Goal: Information Seeking & Learning: Learn about a topic

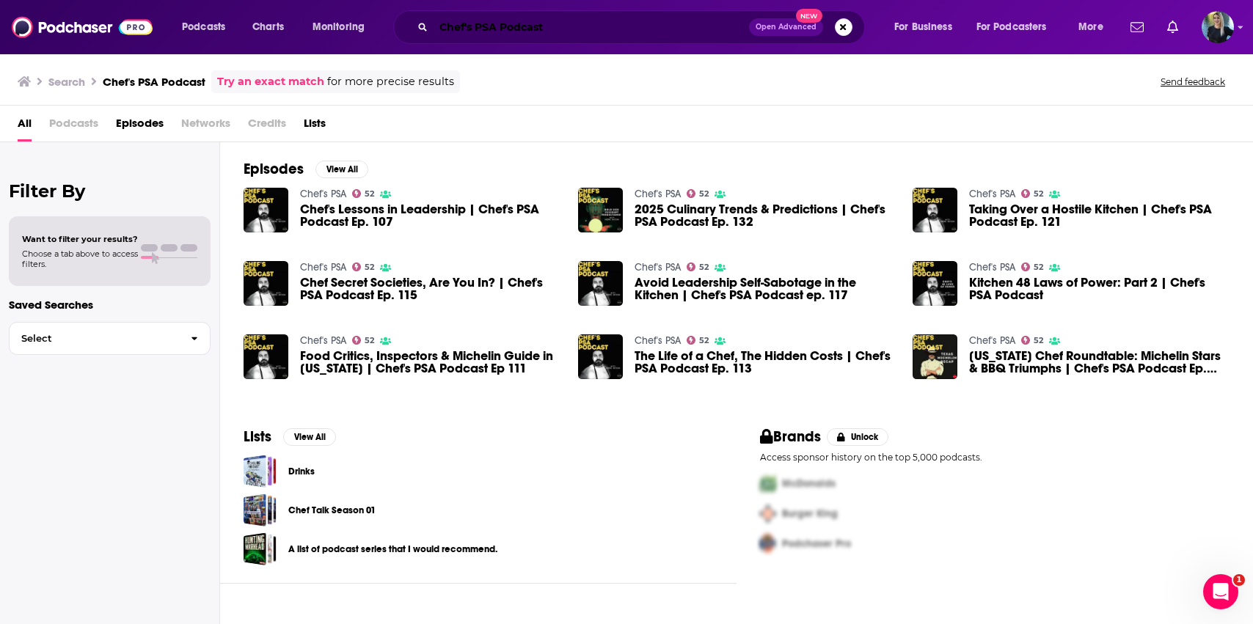
click at [461, 26] on input "Chef's PSA Podcast" at bounding box center [591, 26] width 315 height 23
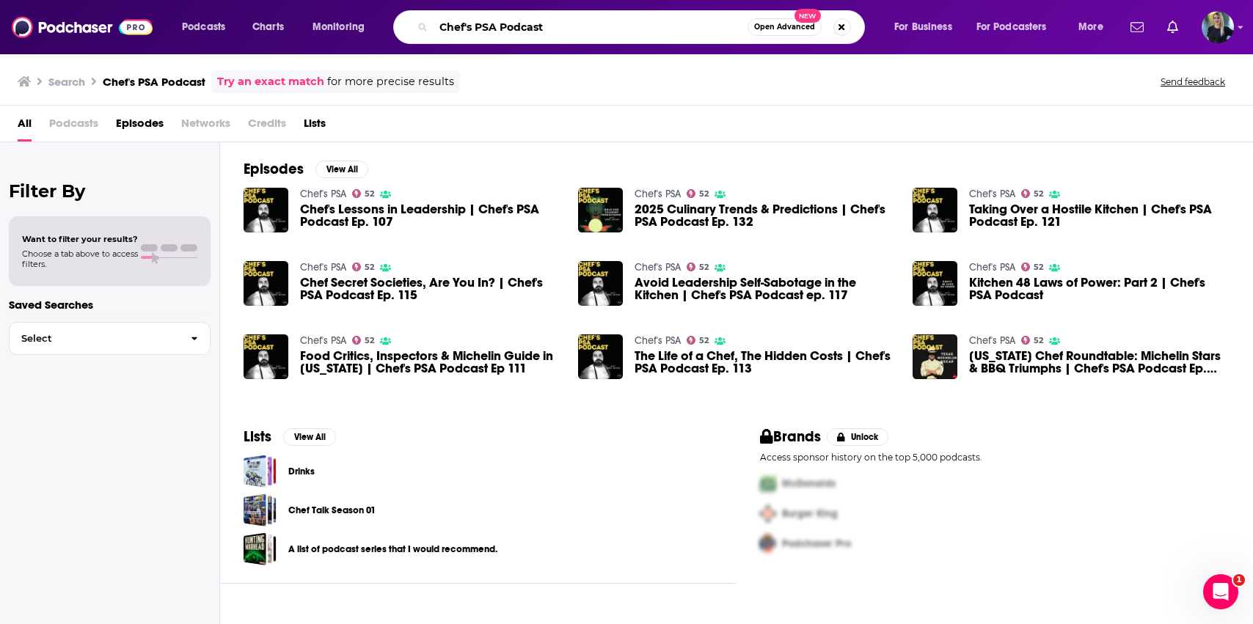
click at [461, 26] on input "Chef's PSA Podcast" at bounding box center [591, 26] width 314 height 23
paste input "Now You're Talking™"
click at [550, 26] on input "Now You're Talking™ Podcast" at bounding box center [591, 26] width 314 height 23
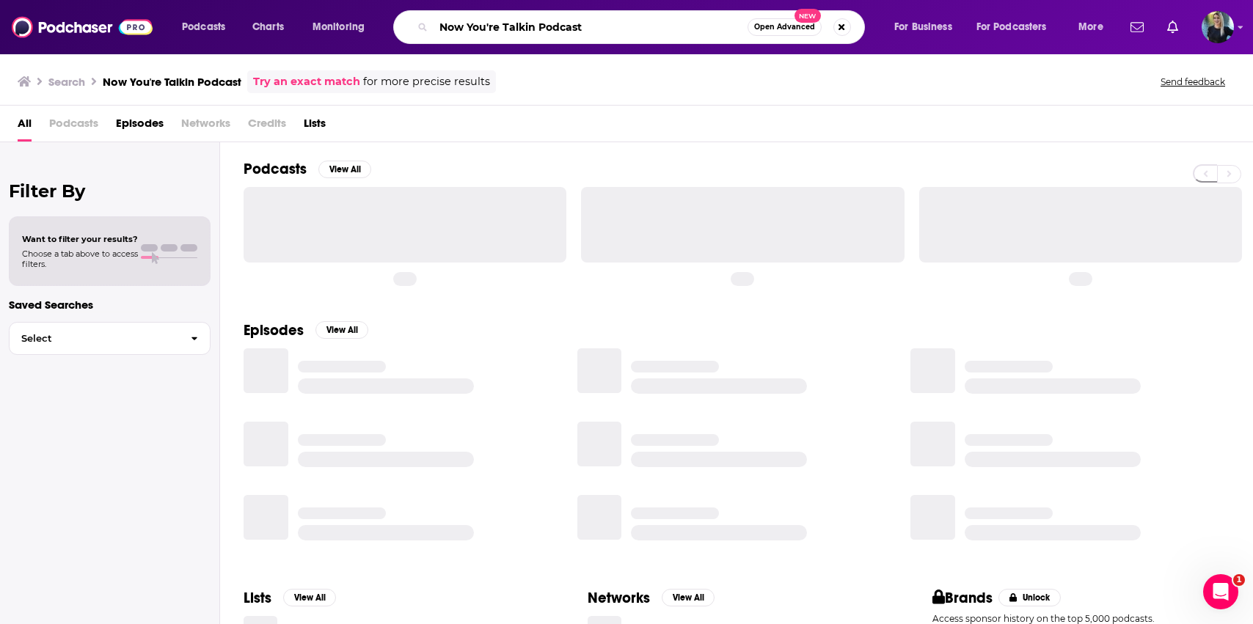
drag, startPoint x: 536, startPoint y: 26, endPoint x: 563, endPoint y: 26, distance: 27.9
click at [536, 26] on input "Now You're Talkin Podcast" at bounding box center [591, 26] width 314 height 23
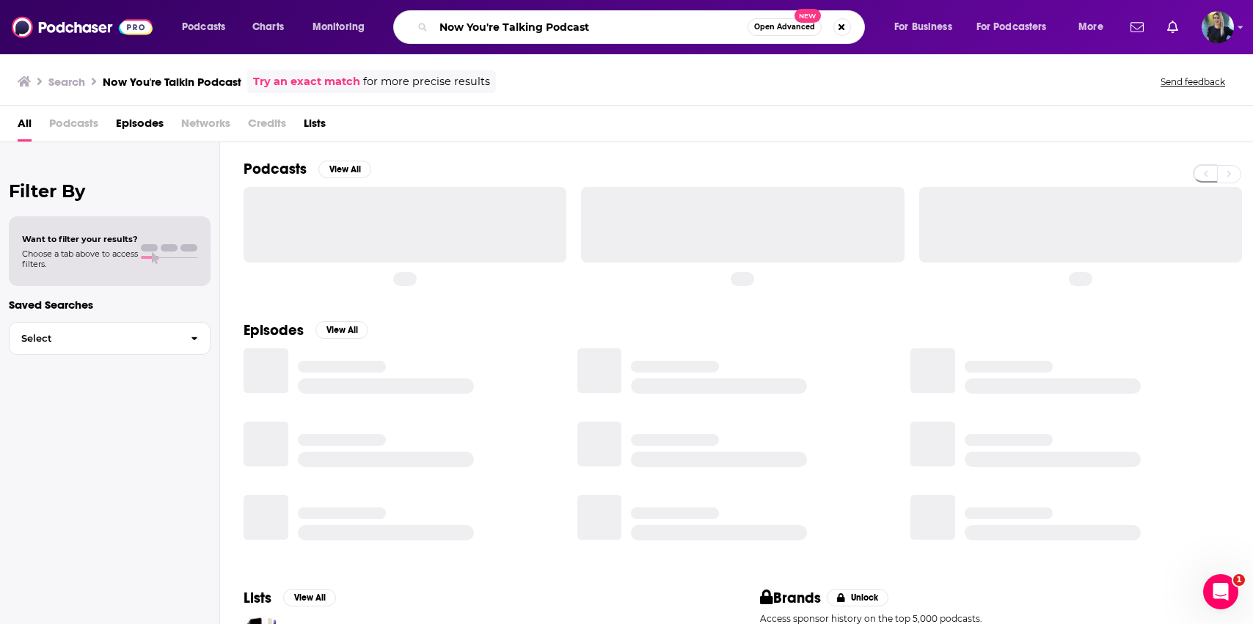
type input "Now You're Talking Podcast"
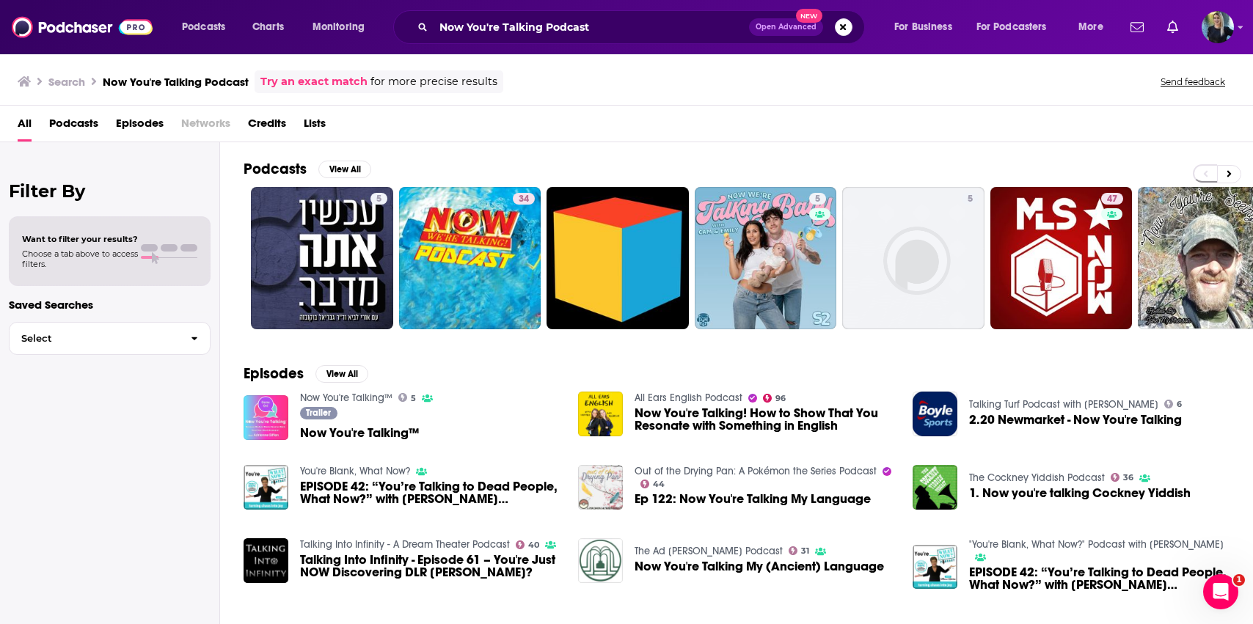
click at [252, 427] on img "Now You're Talking™" at bounding box center [266, 417] width 45 height 45
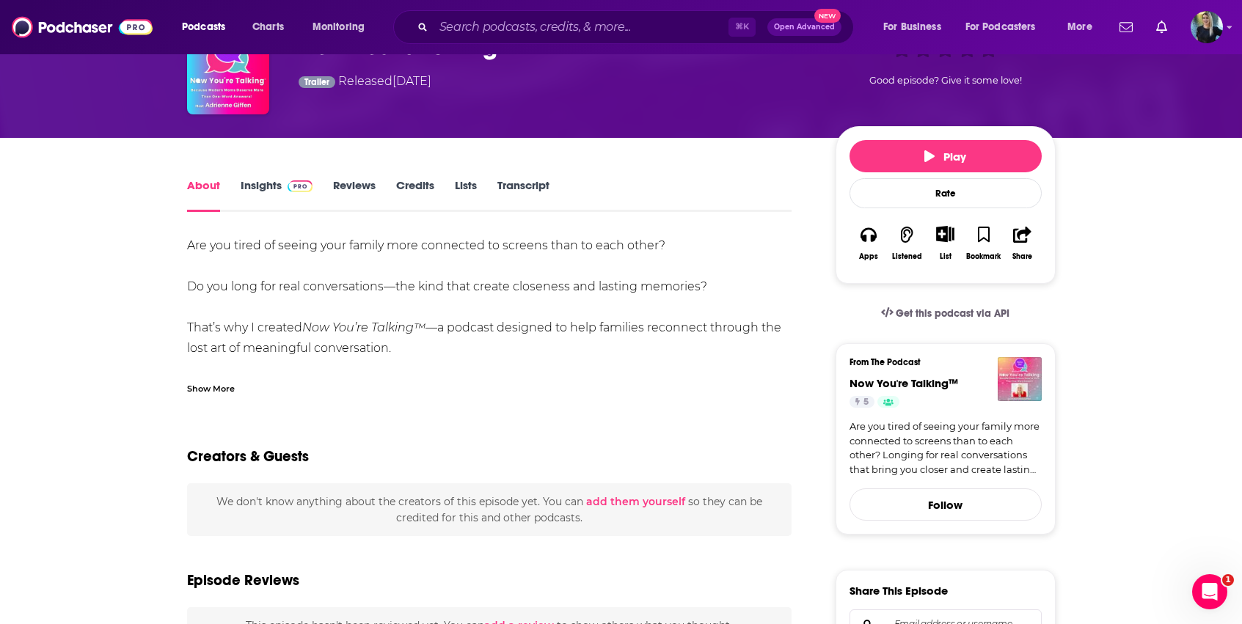
scroll to position [104, 0]
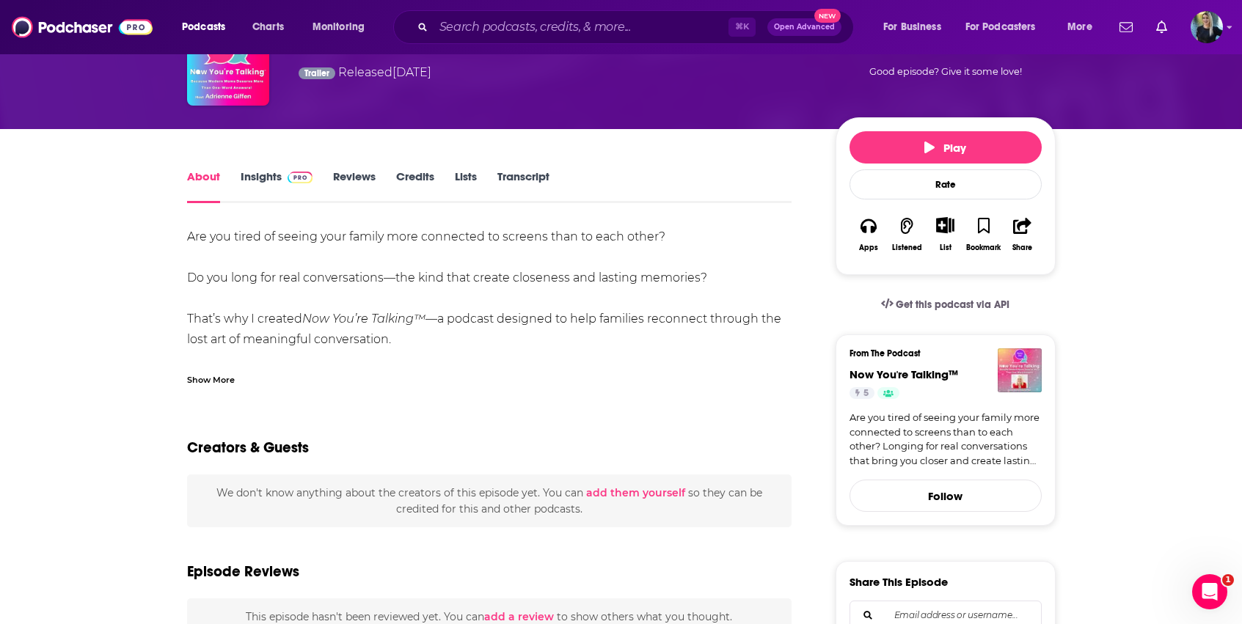
click at [250, 186] on link "Insights" at bounding box center [277, 186] width 73 height 34
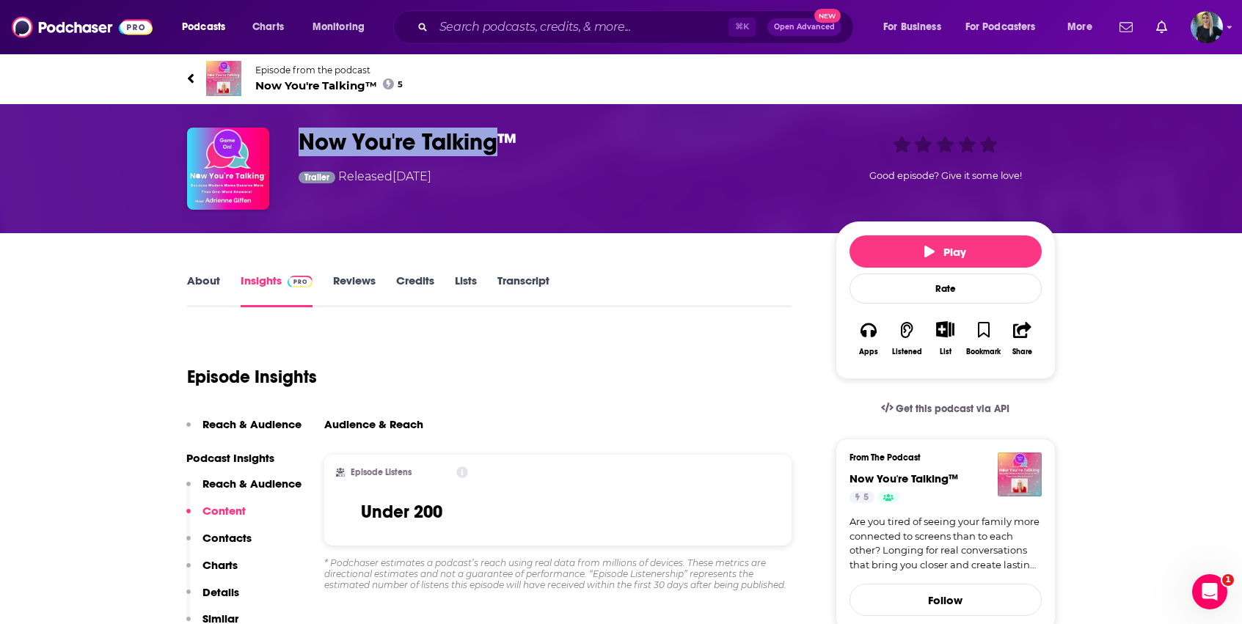
drag, startPoint x: 304, startPoint y: 142, endPoint x: 500, endPoint y: 145, distance: 195.9
click at [500, 145] on h3 "Now You're Talking™" at bounding box center [556, 142] width 514 height 29
copy h3 "Now You're Talking"
click at [209, 280] on link "About" at bounding box center [203, 291] width 33 height 34
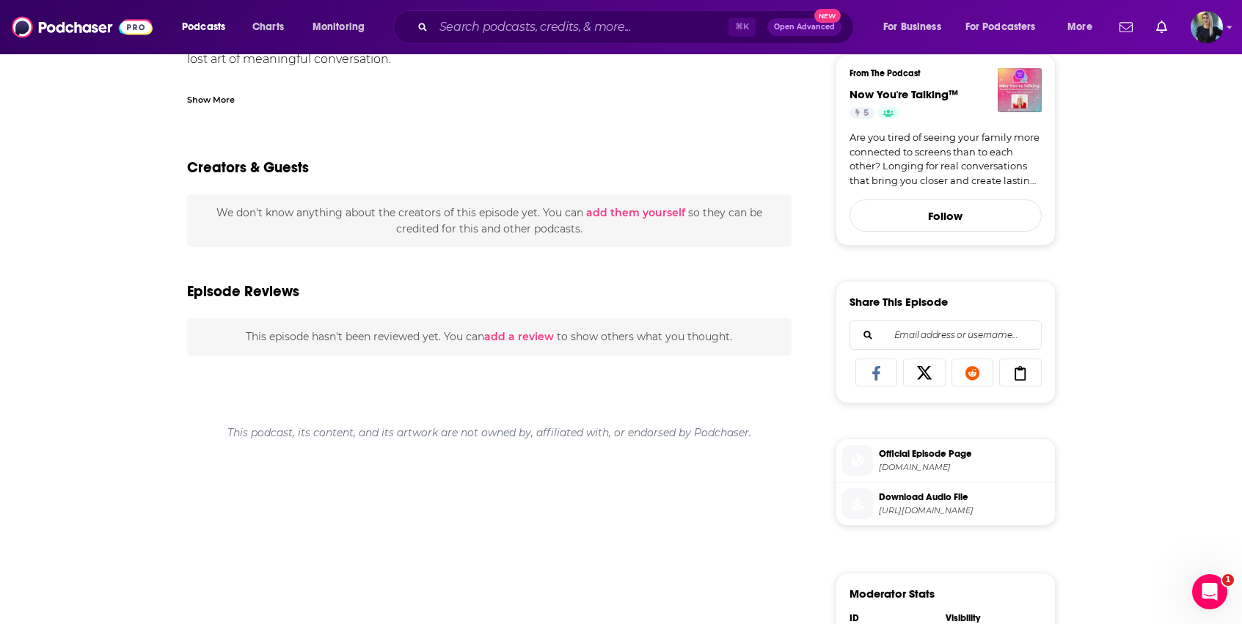
scroll to position [388, 0]
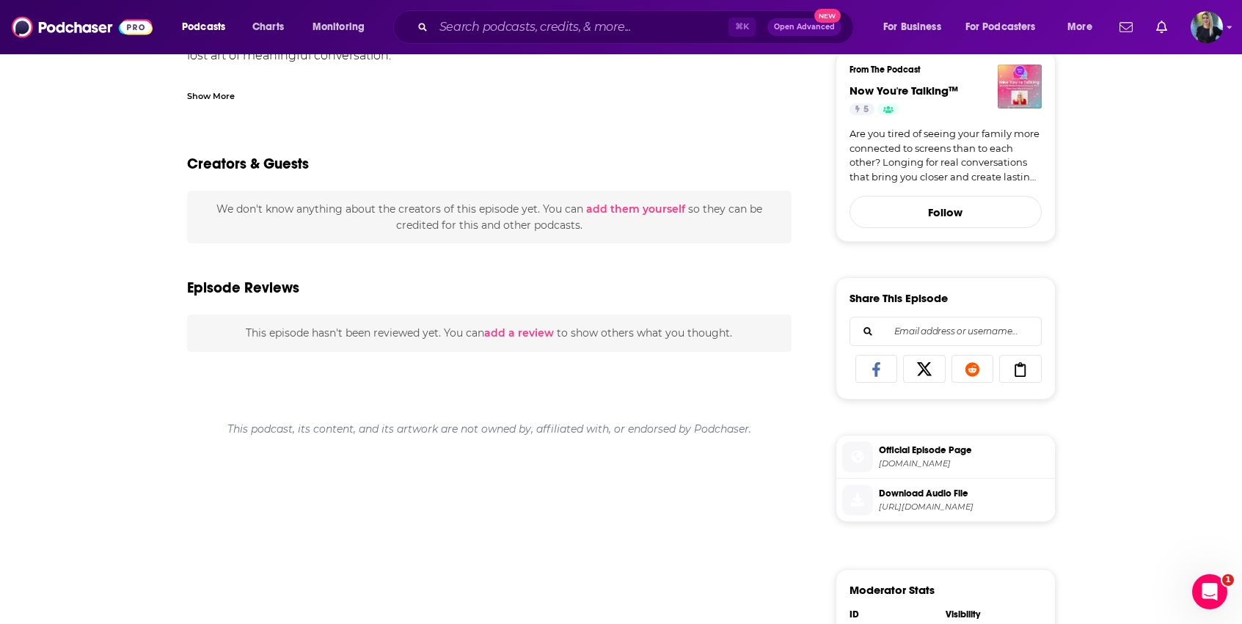
click at [926, 447] on span "Official Episode Page" at bounding box center [964, 450] width 170 height 13
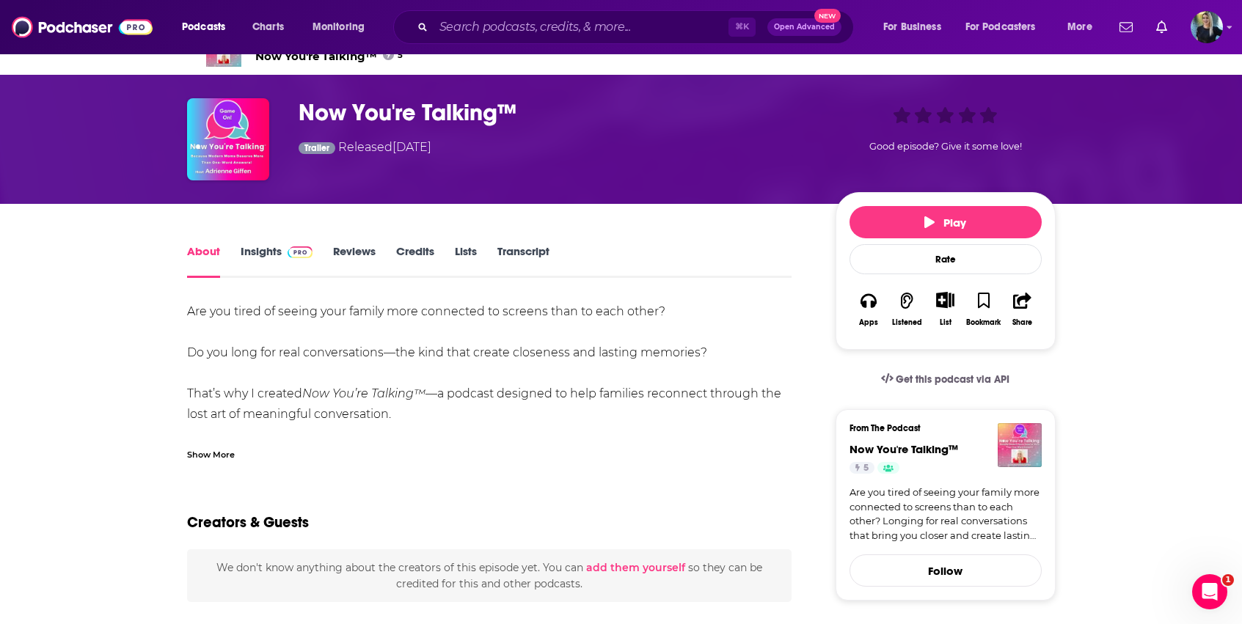
scroll to position [0, 0]
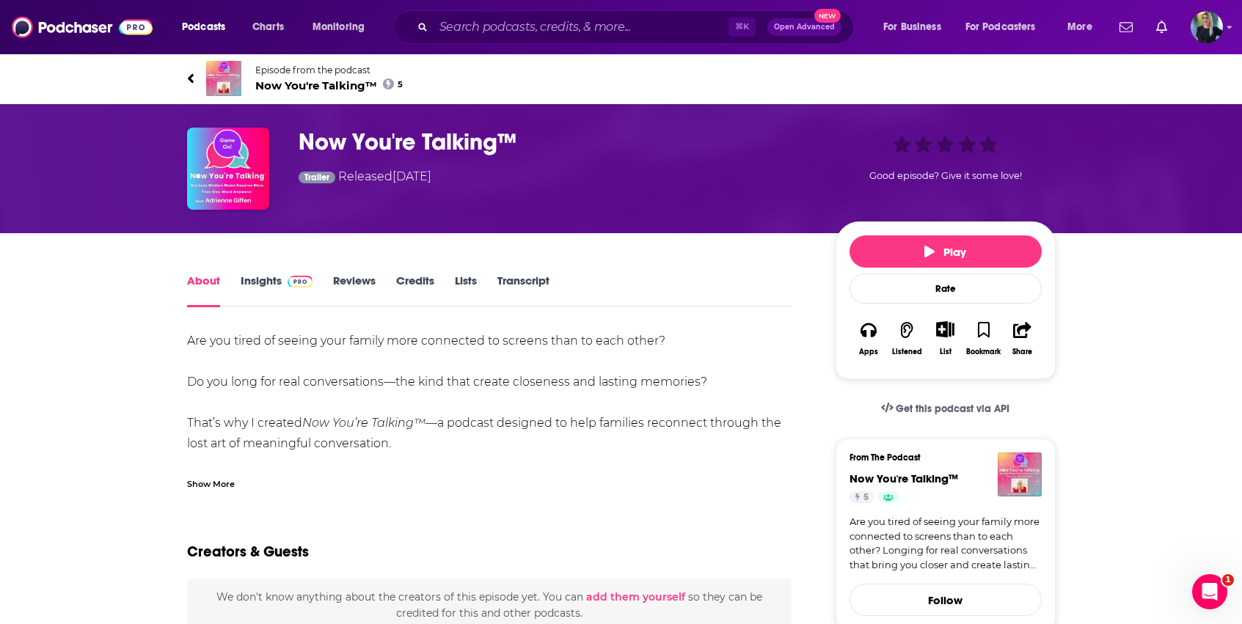
click at [262, 280] on link "Insights" at bounding box center [277, 291] width 73 height 34
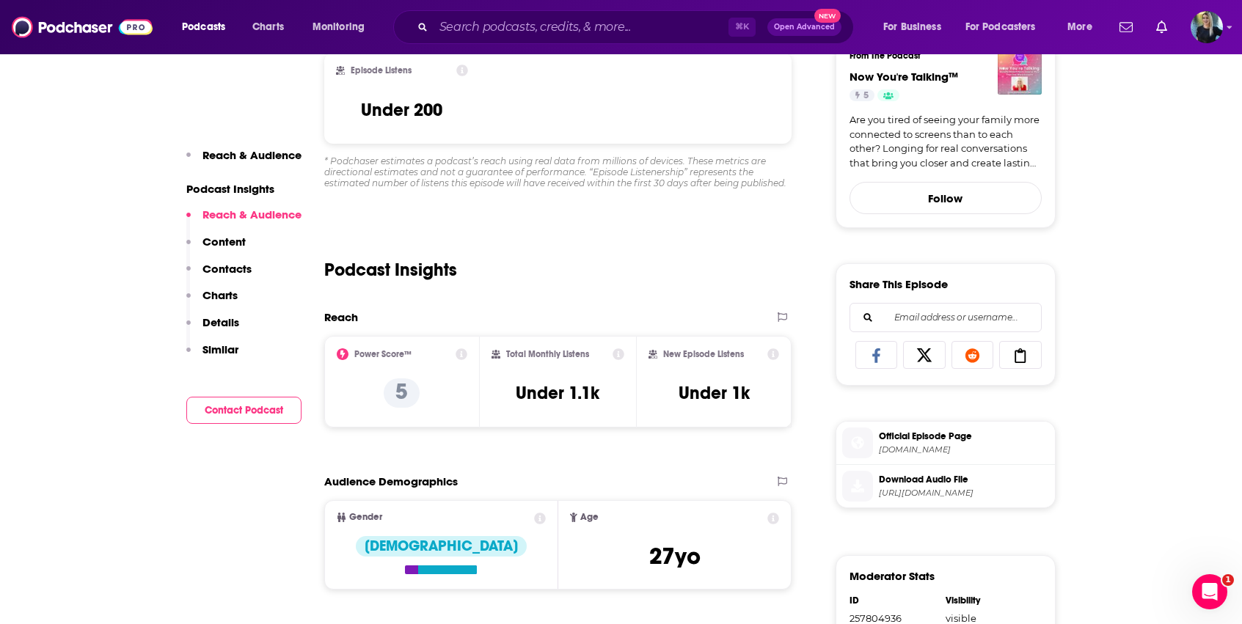
scroll to position [224, 0]
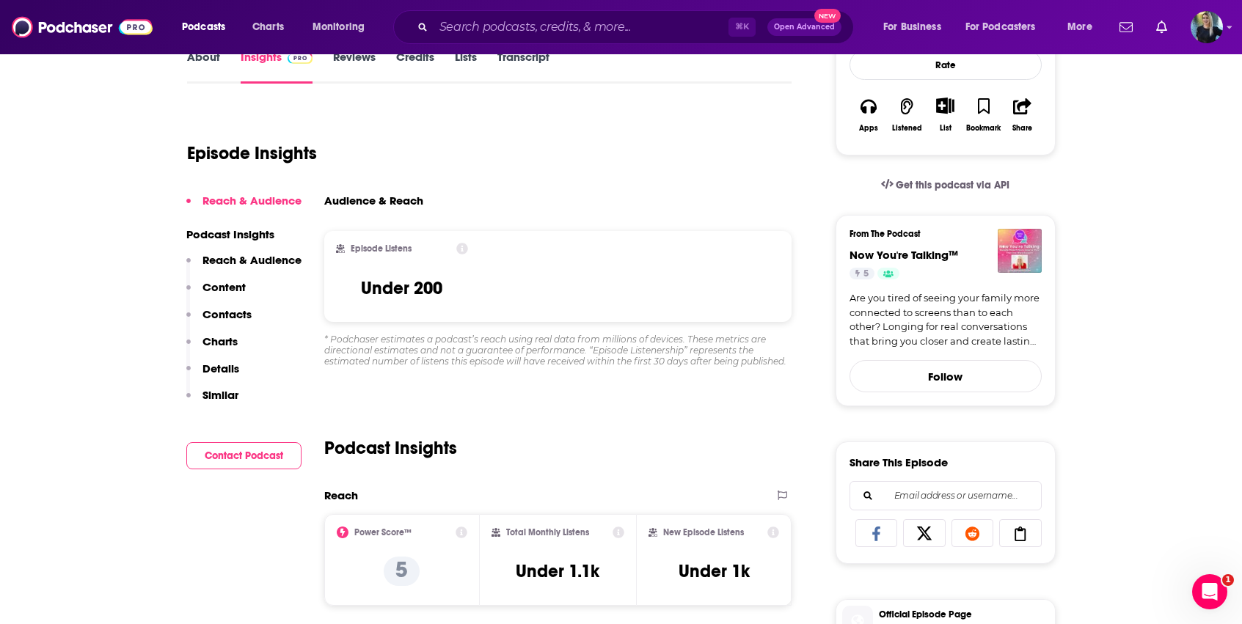
click at [253, 260] on p "Reach & Audience" at bounding box center [251, 260] width 99 height 14
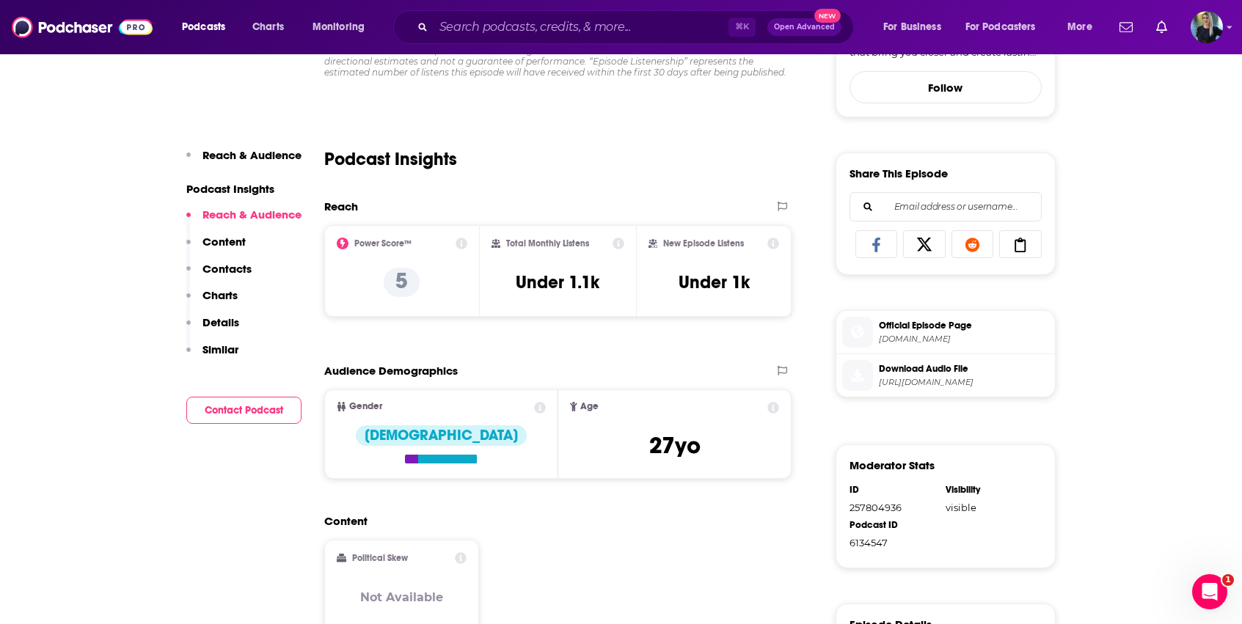
scroll to position [514, 0]
